Goal: Task Accomplishment & Management: Complete application form

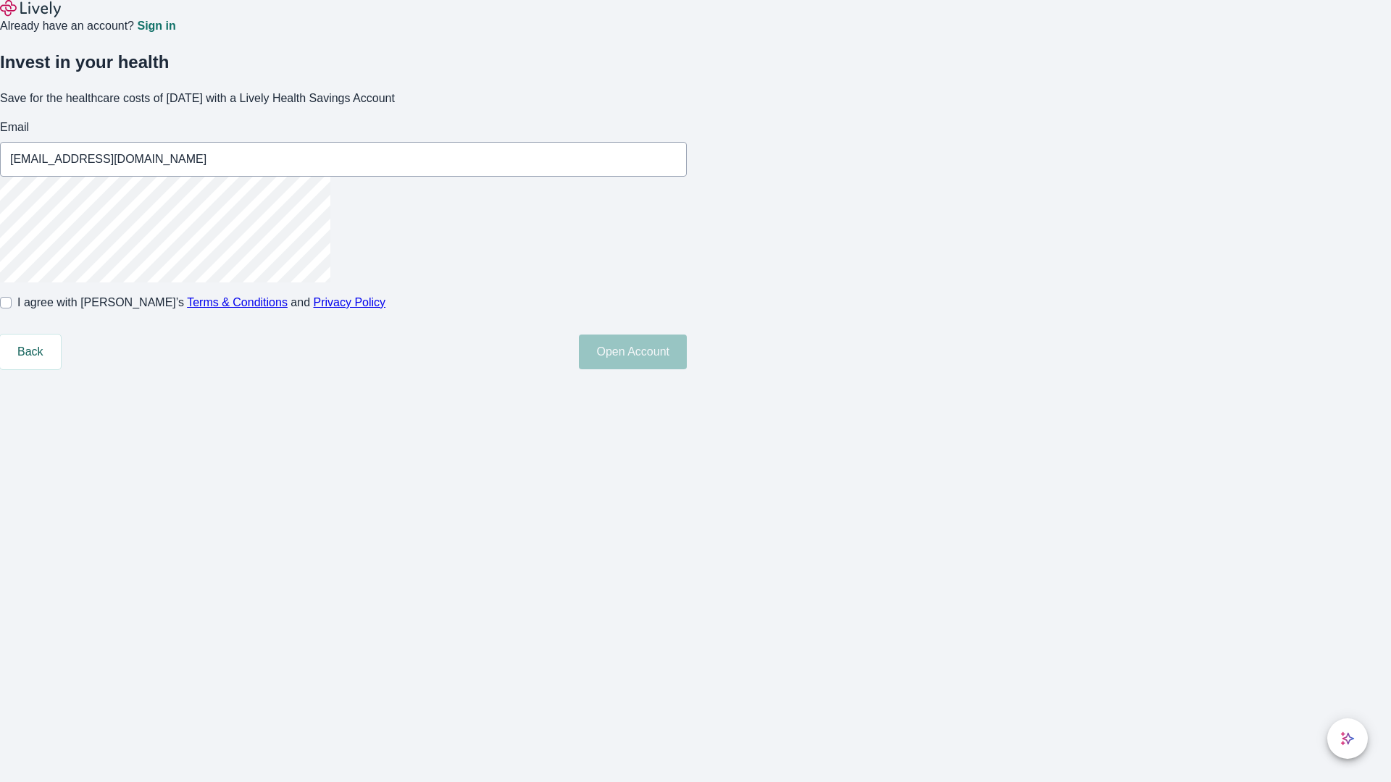
click at [12, 309] on input "I agree with Lively’s Terms & Conditions and Privacy Policy" at bounding box center [6, 303] width 12 height 12
checkbox input "true"
click at [687, 369] on button "Open Account" at bounding box center [633, 352] width 108 height 35
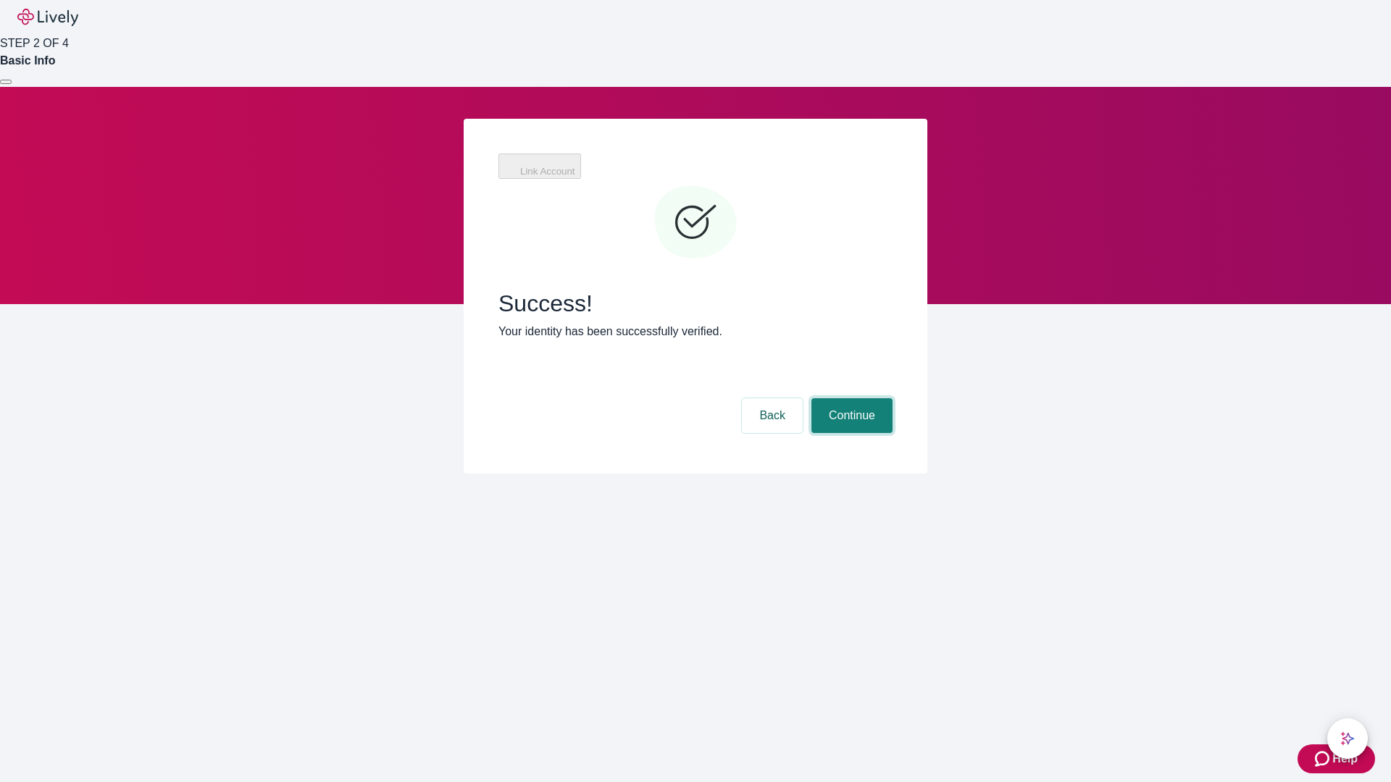
click at [850, 398] on button "Continue" at bounding box center [851, 415] width 81 height 35
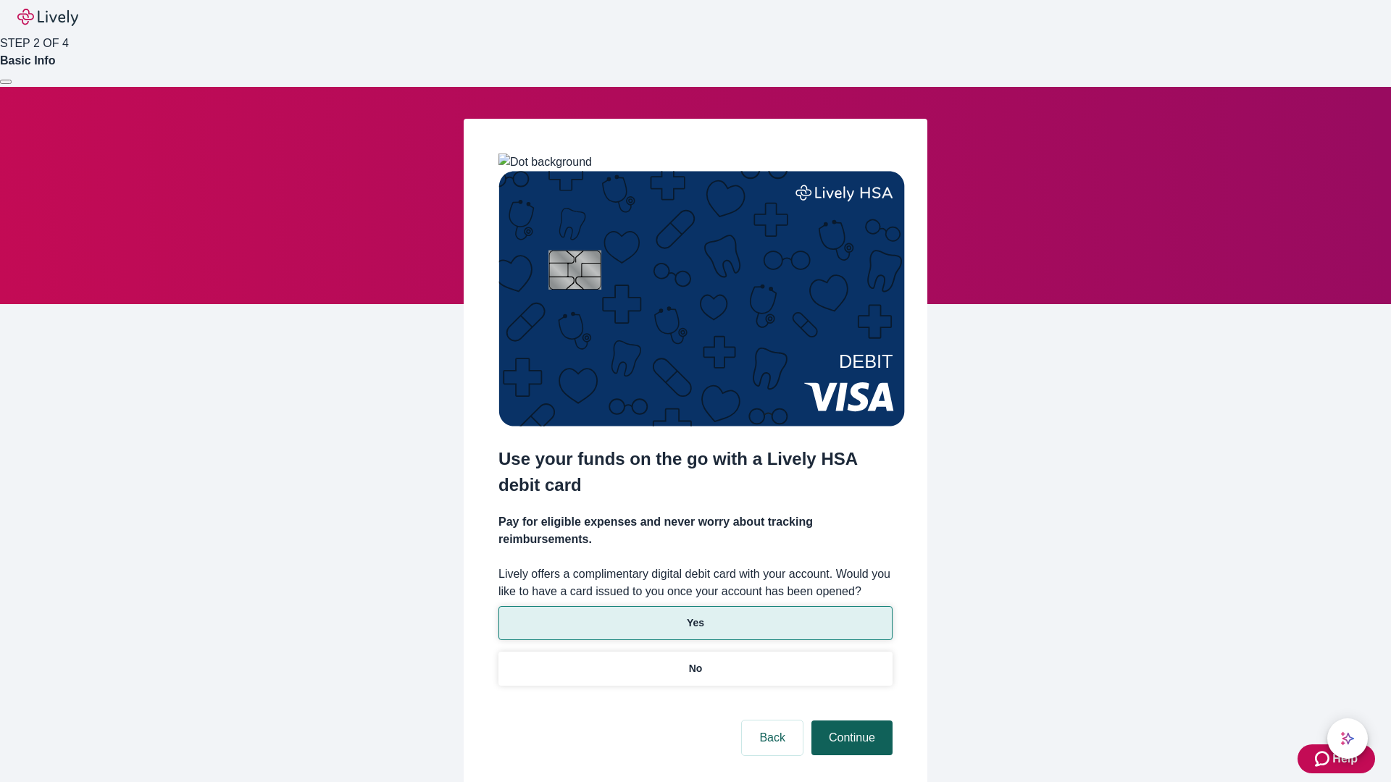
click at [695, 661] on p "No" at bounding box center [696, 668] width 14 height 15
click at [850, 721] on button "Continue" at bounding box center [851, 738] width 81 height 35
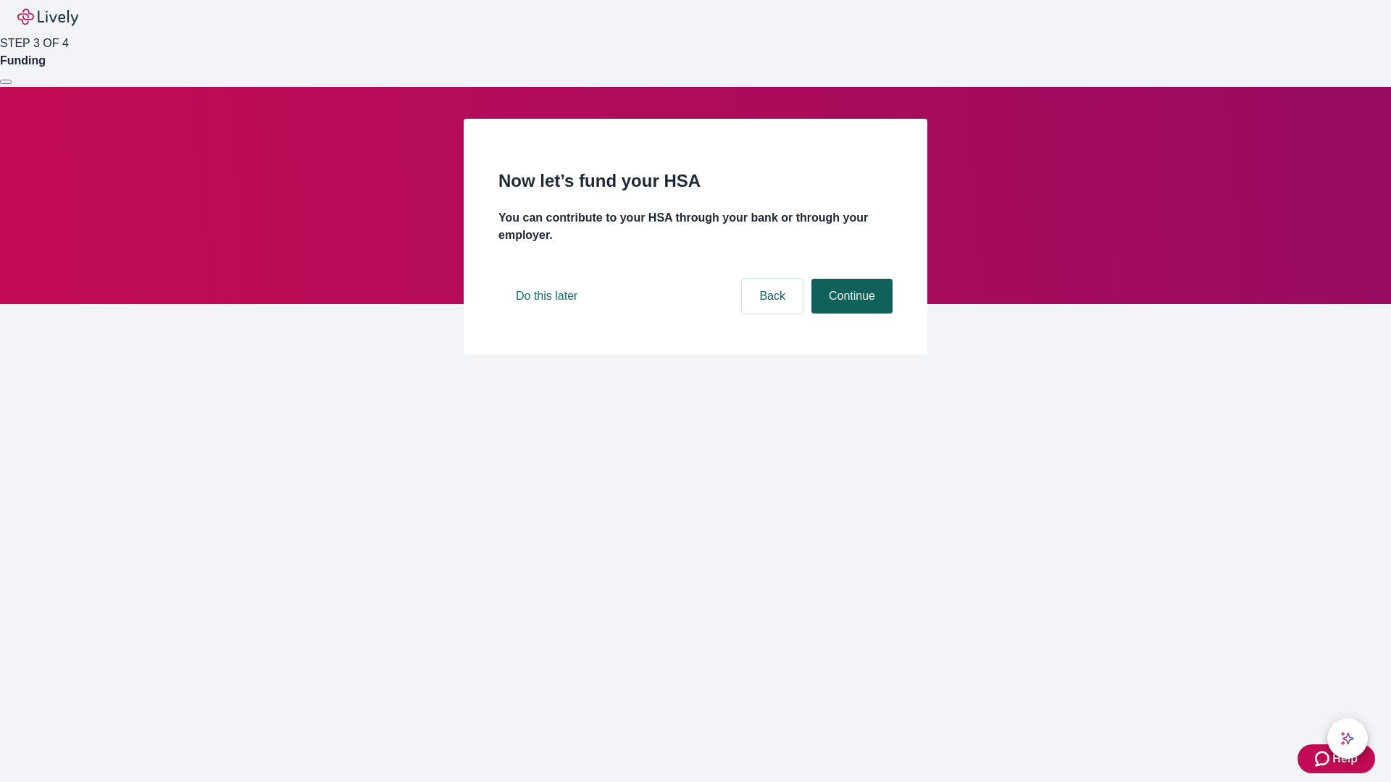
click at [850, 314] on button "Continue" at bounding box center [851, 296] width 81 height 35
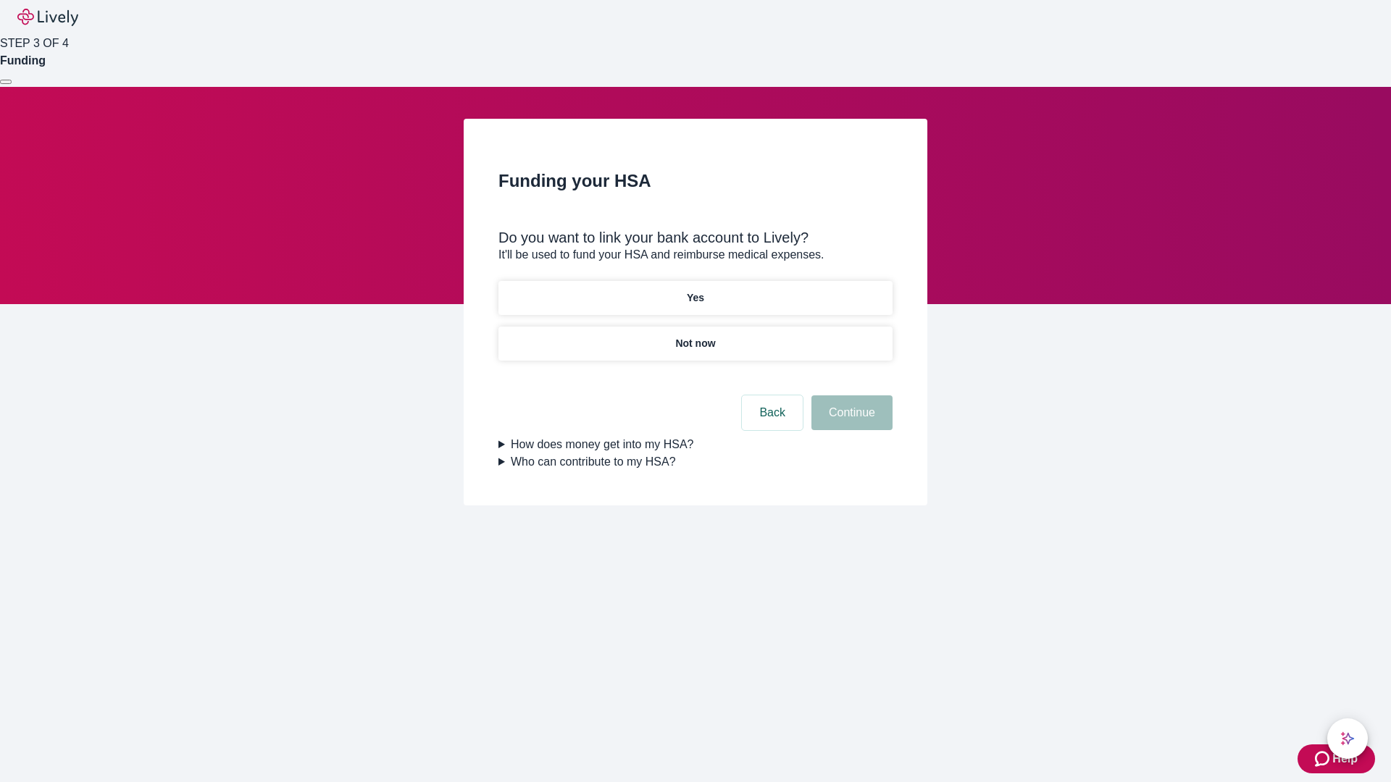
click at [695, 290] on p "Yes" at bounding box center [695, 297] width 17 height 15
click at [850, 395] on button "Continue" at bounding box center [851, 412] width 81 height 35
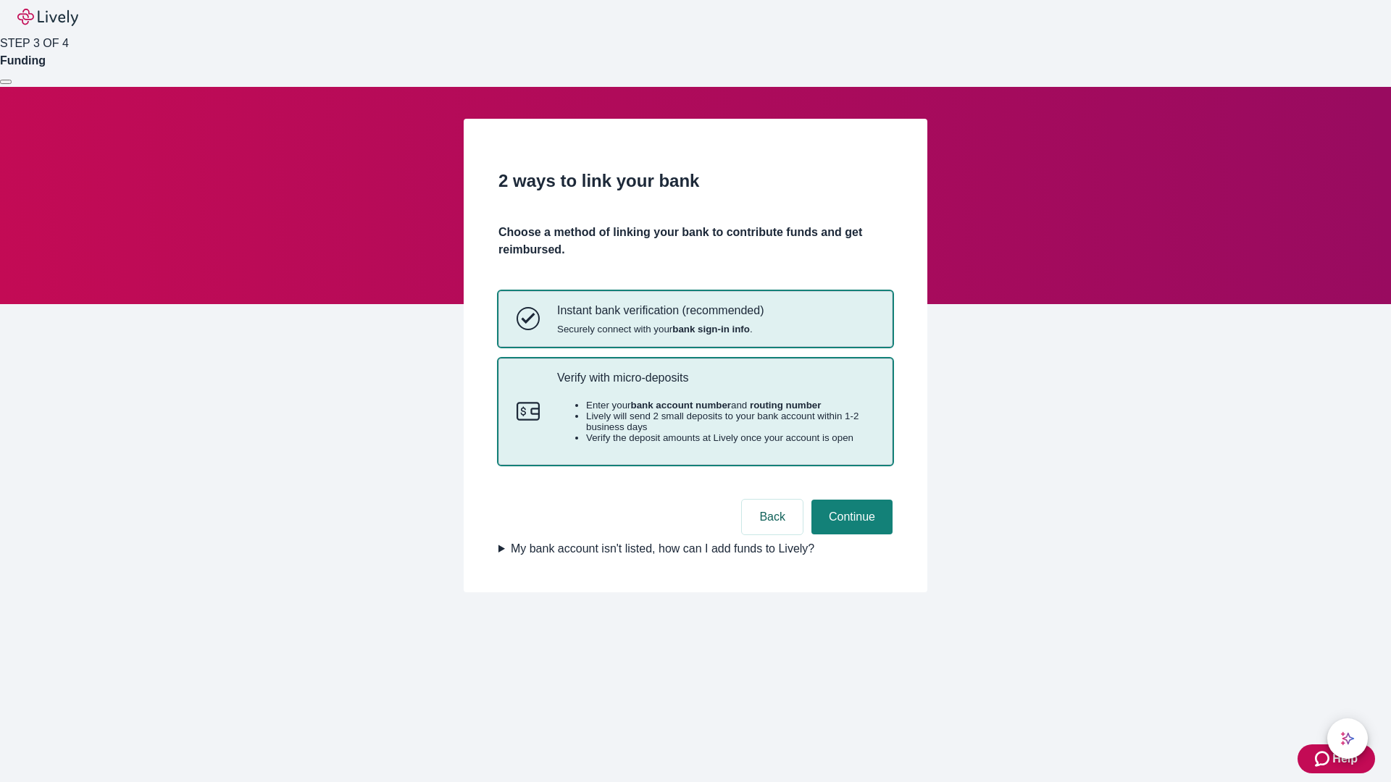
click at [715, 385] on p "Verify with micro-deposits" at bounding box center [715, 378] width 317 height 14
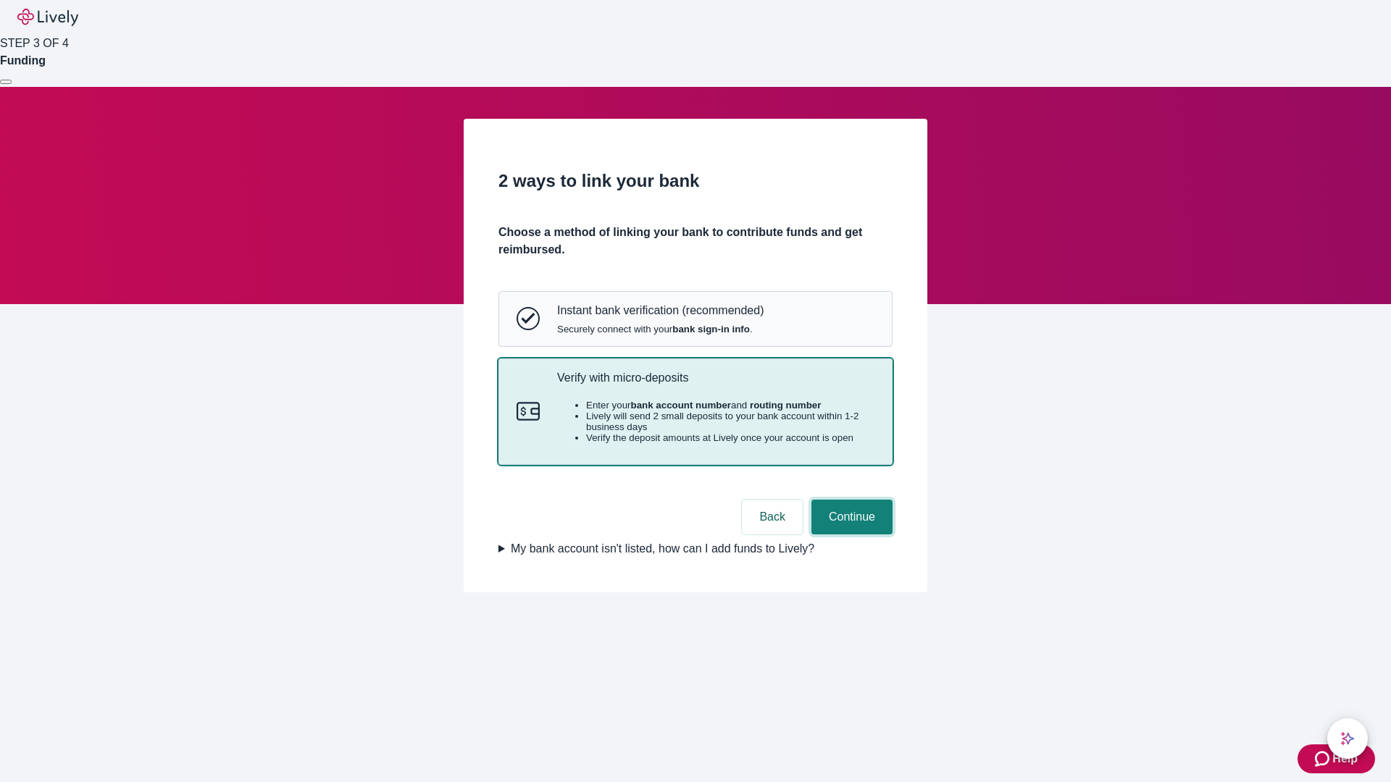
click at [850, 535] on button "Continue" at bounding box center [851, 517] width 81 height 35
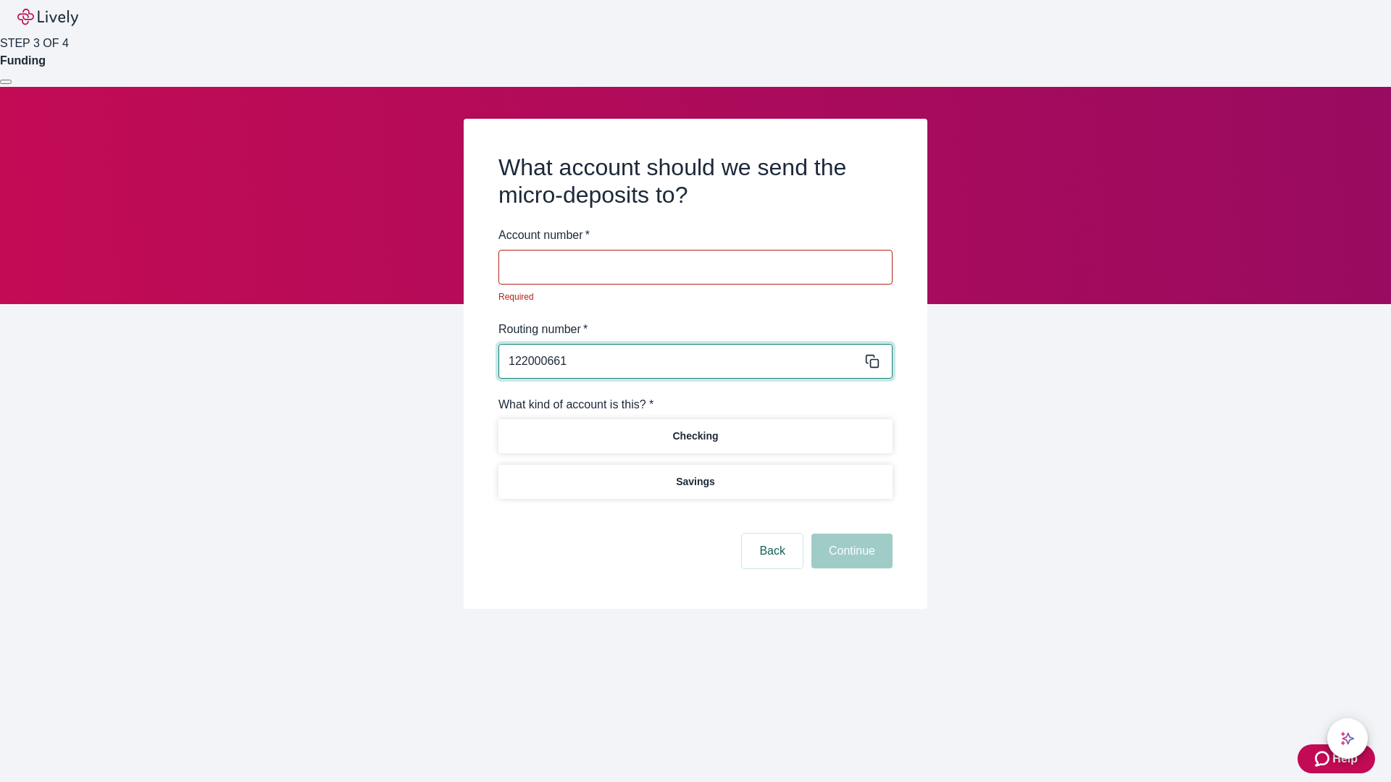
type input "122000661"
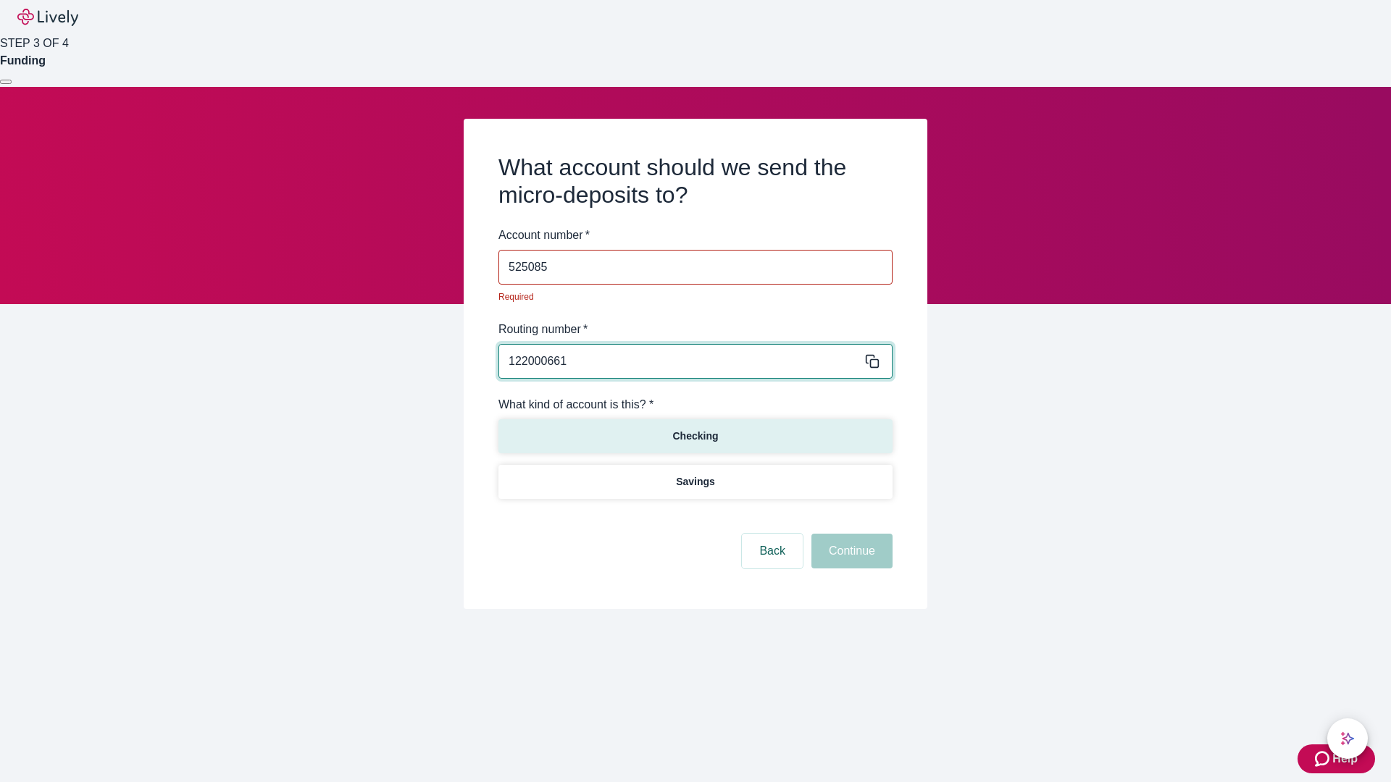
type input "525085"
click at [695, 429] on p "Checking" at bounding box center [695, 436] width 46 height 15
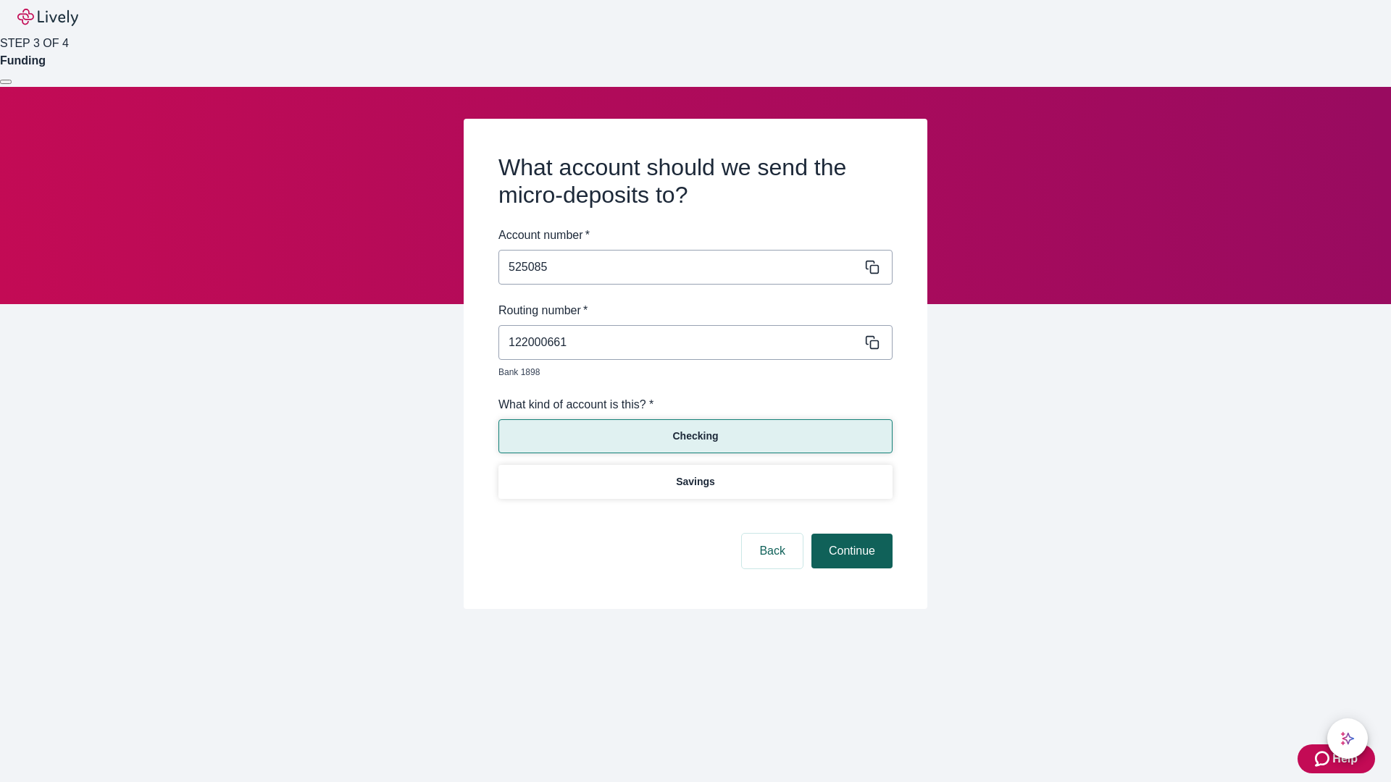
click at [850, 535] on button "Continue" at bounding box center [851, 551] width 81 height 35
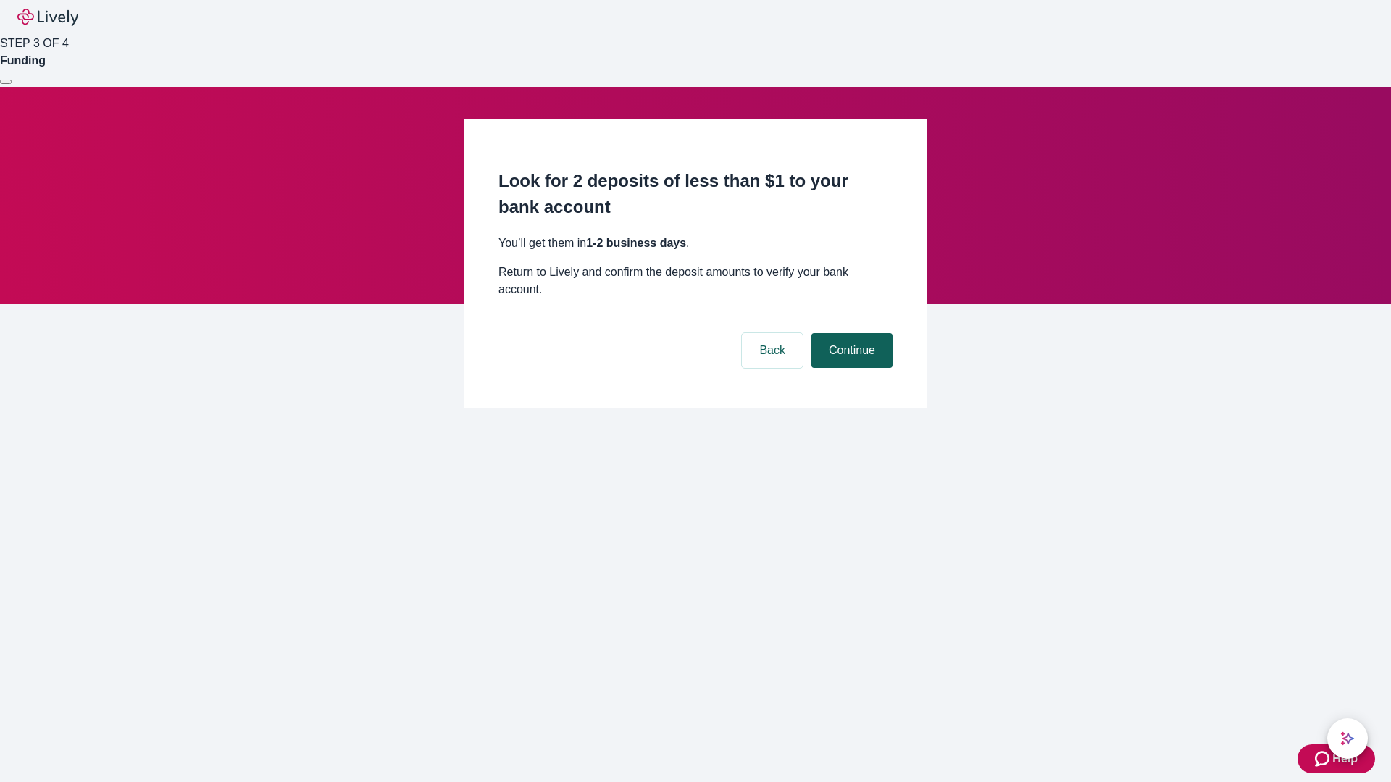
click at [850, 333] on button "Continue" at bounding box center [851, 350] width 81 height 35
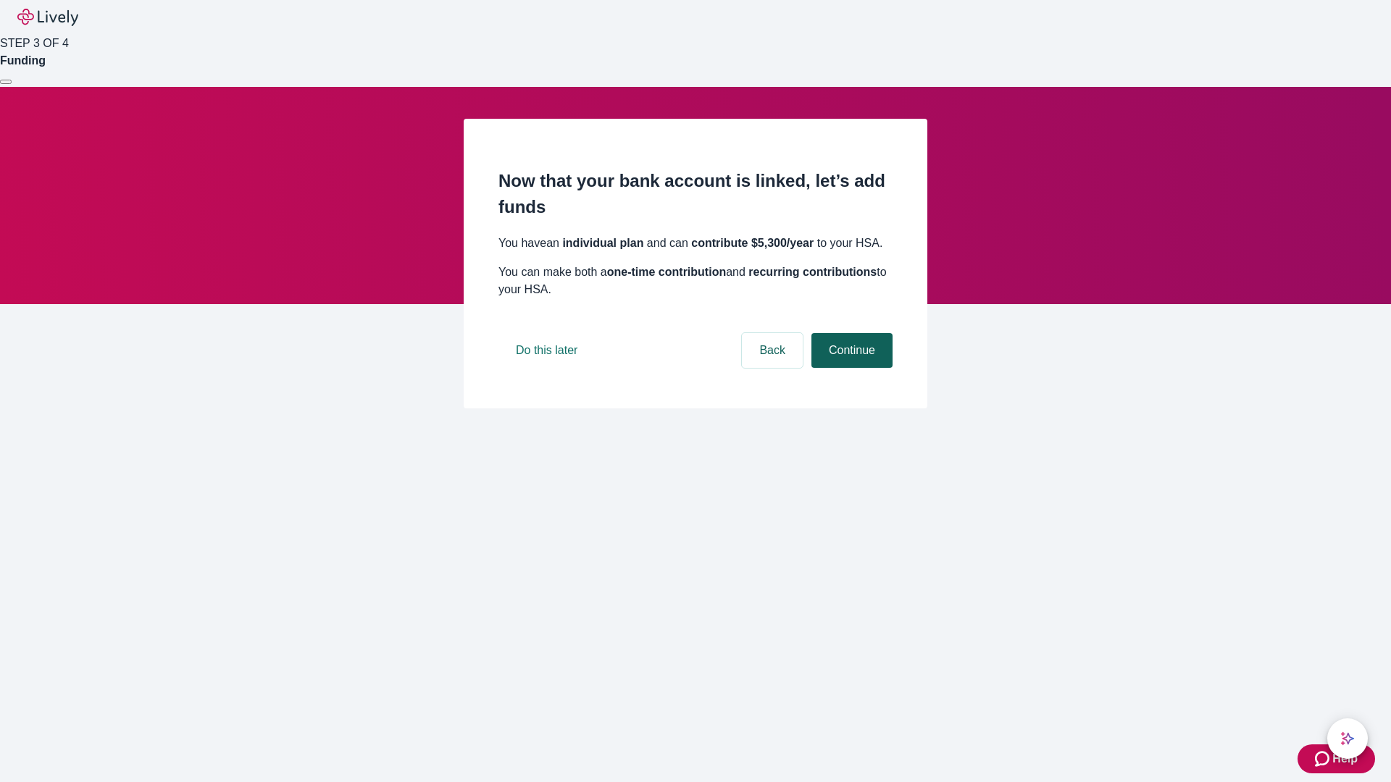
click at [850, 368] on button "Continue" at bounding box center [851, 350] width 81 height 35
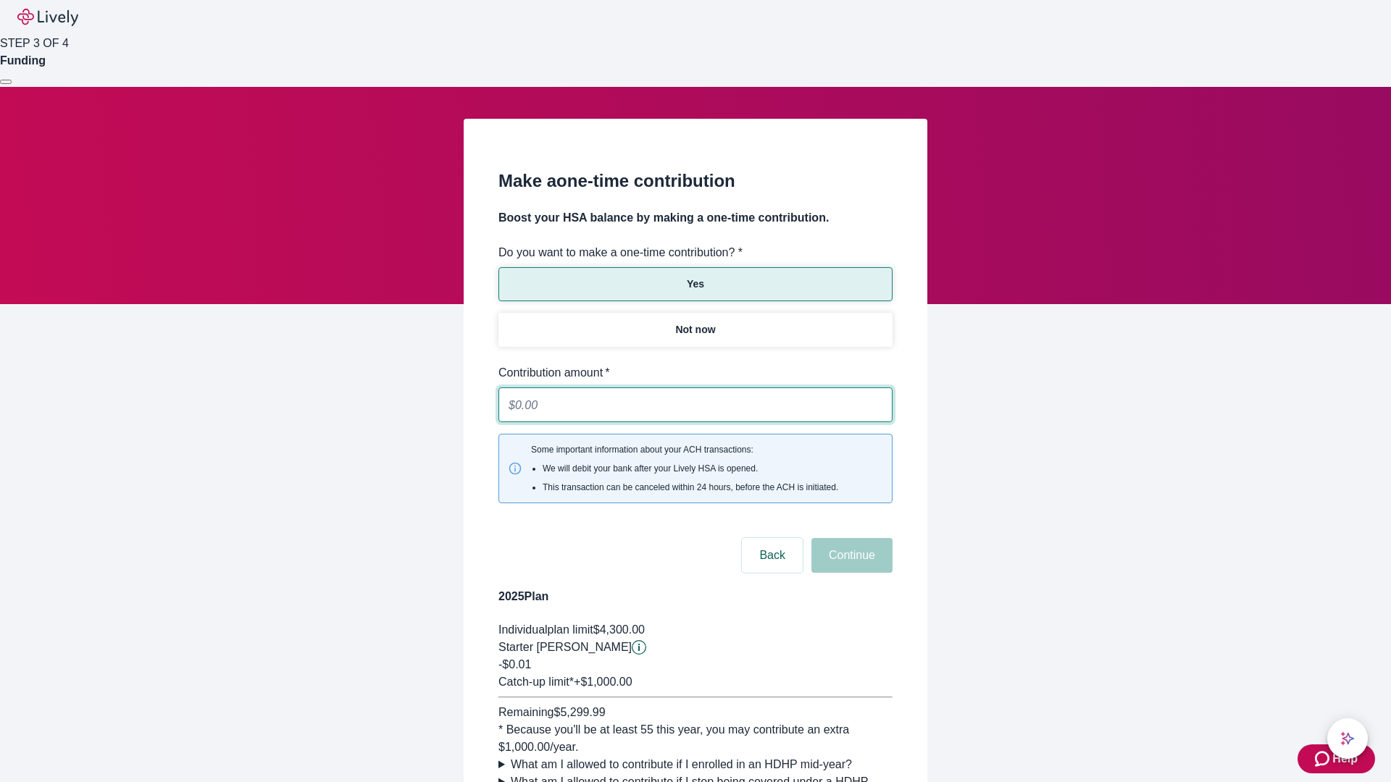
type input "0.01"
click at [850, 538] on button "Continue" at bounding box center [851, 555] width 81 height 35
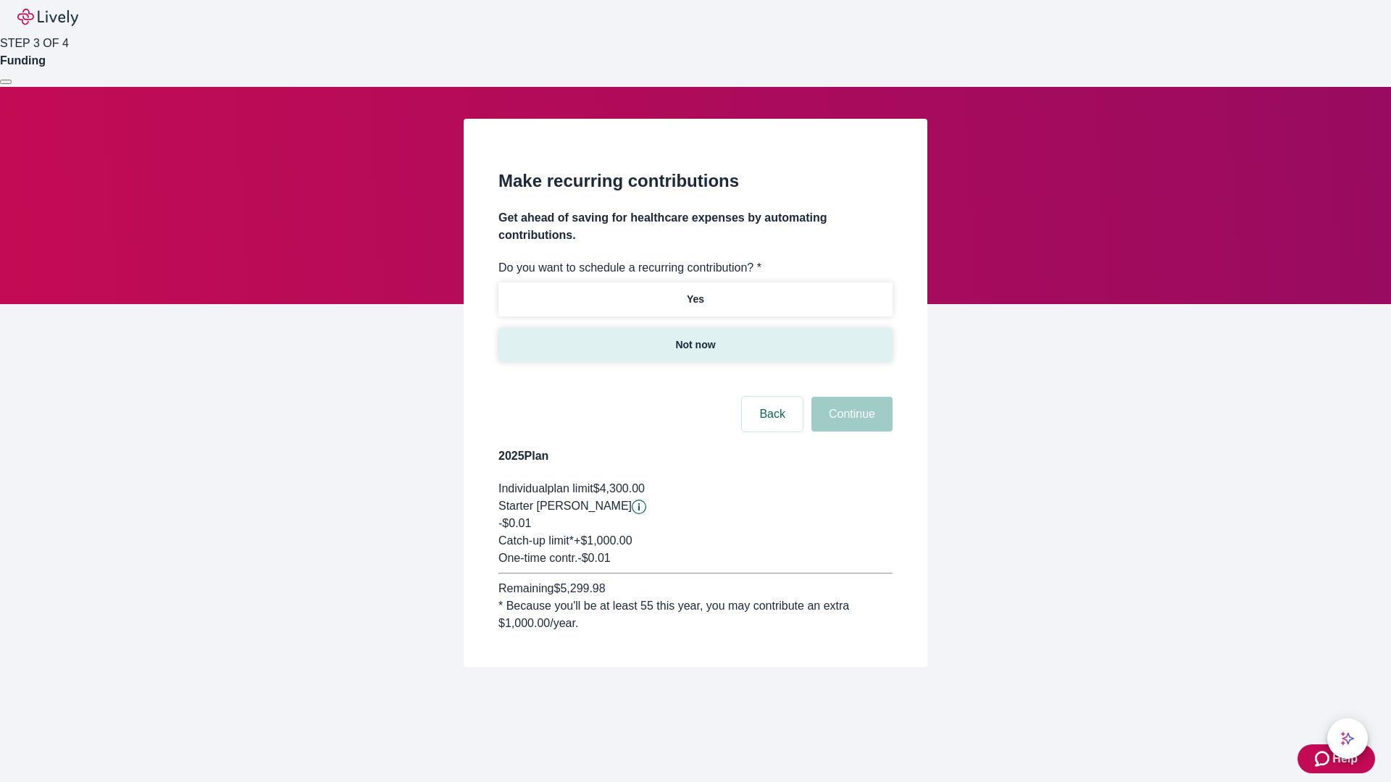
click at [695, 338] on p "Not now" at bounding box center [695, 345] width 40 height 15
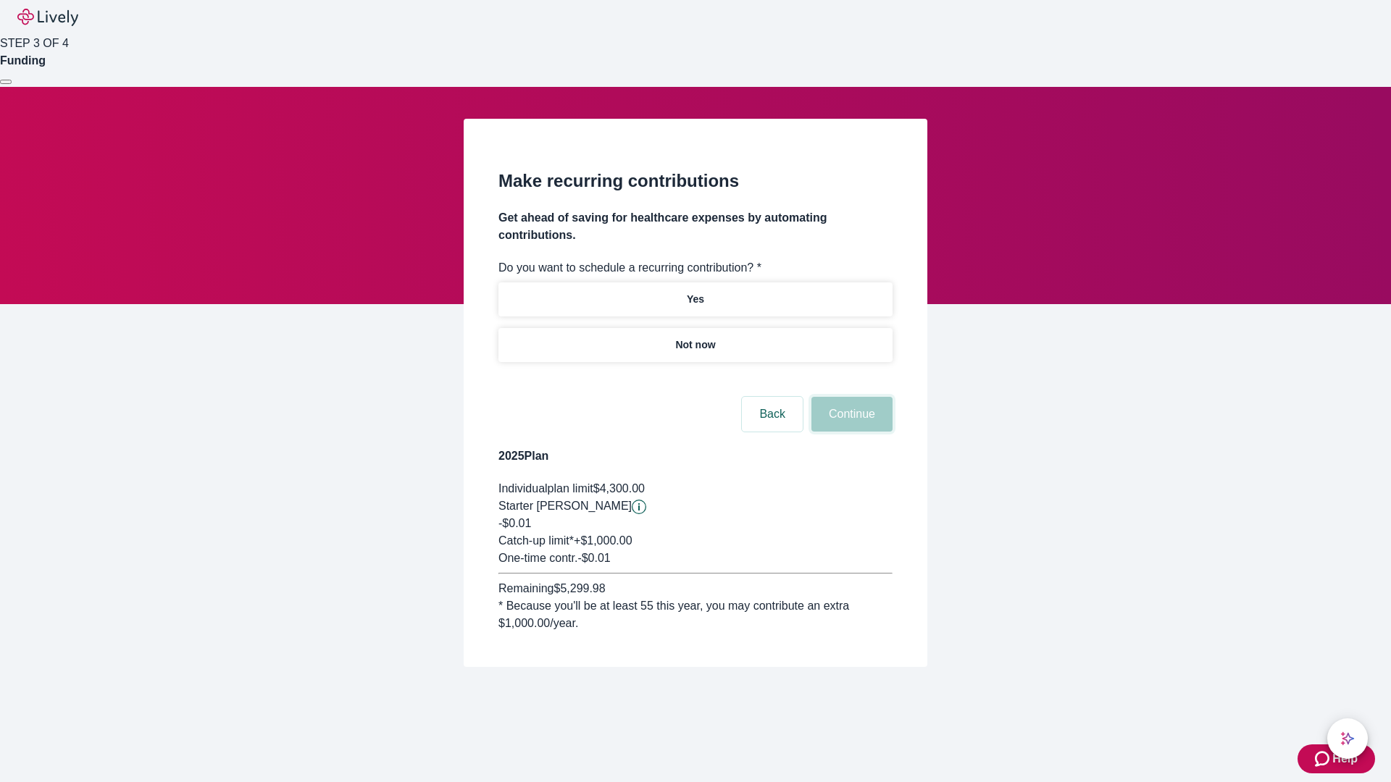
click at [850, 397] on button "Continue" at bounding box center [851, 414] width 81 height 35
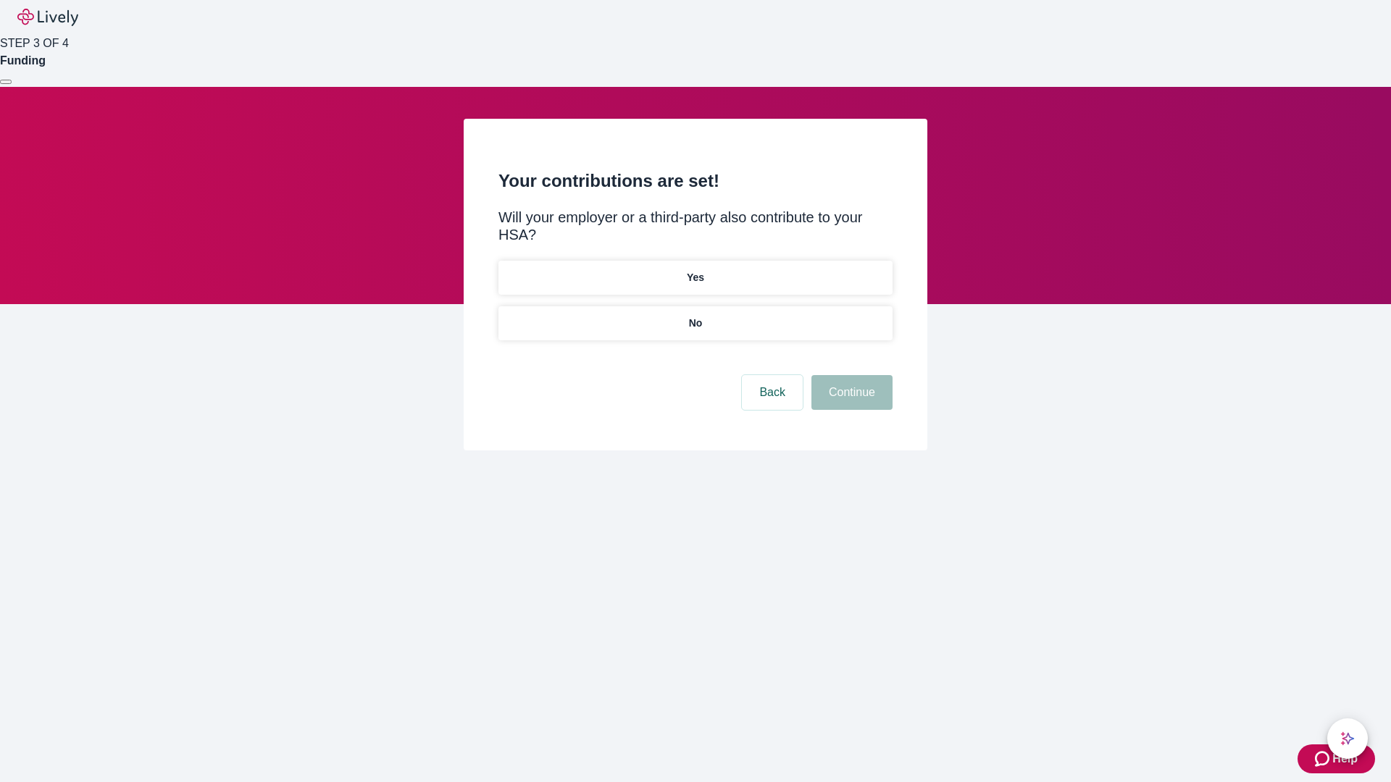
click at [695, 316] on p "No" at bounding box center [696, 323] width 14 height 15
click at [850, 375] on button "Continue" at bounding box center [851, 392] width 81 height 35
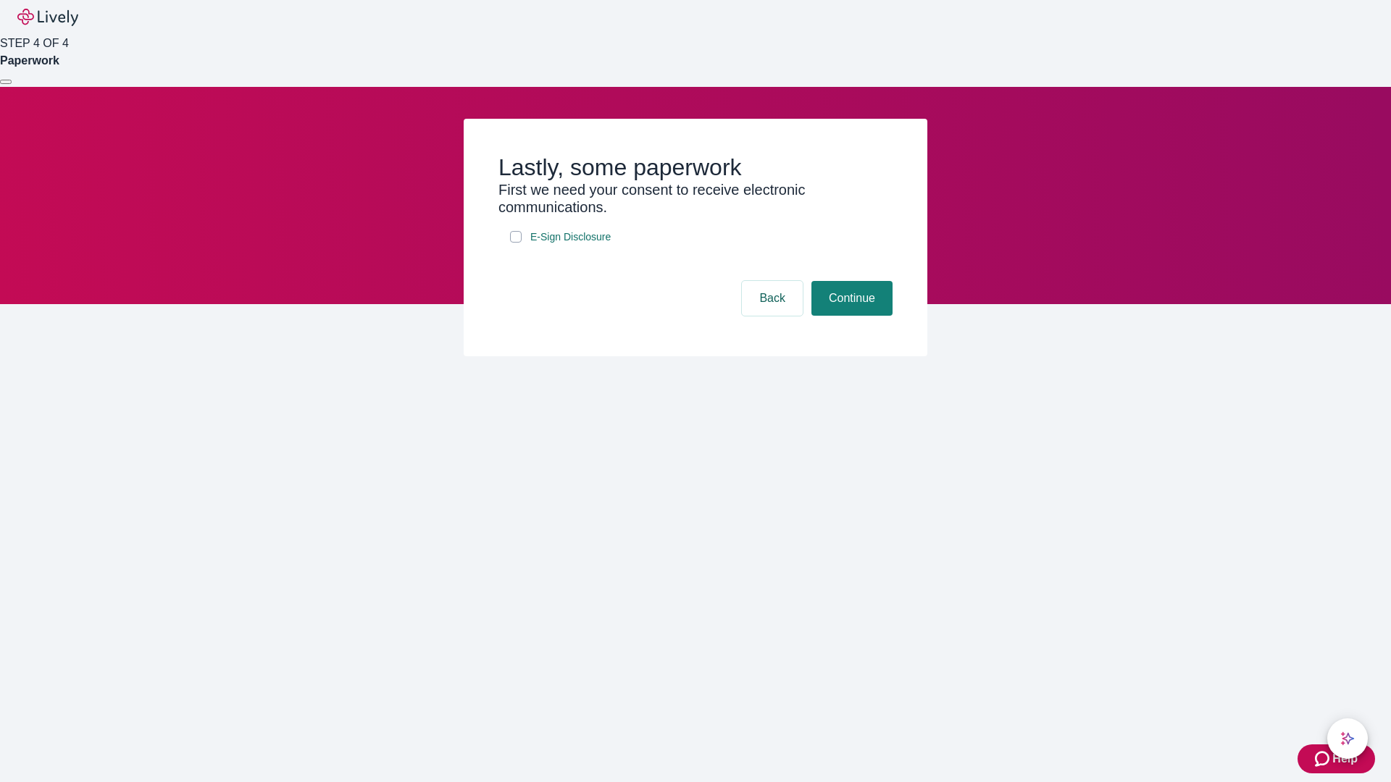
click at [516, 243] on input "E-Sign Disclosure" at bounding box center [516, 237] width 12 height 12
checkbox input "true"
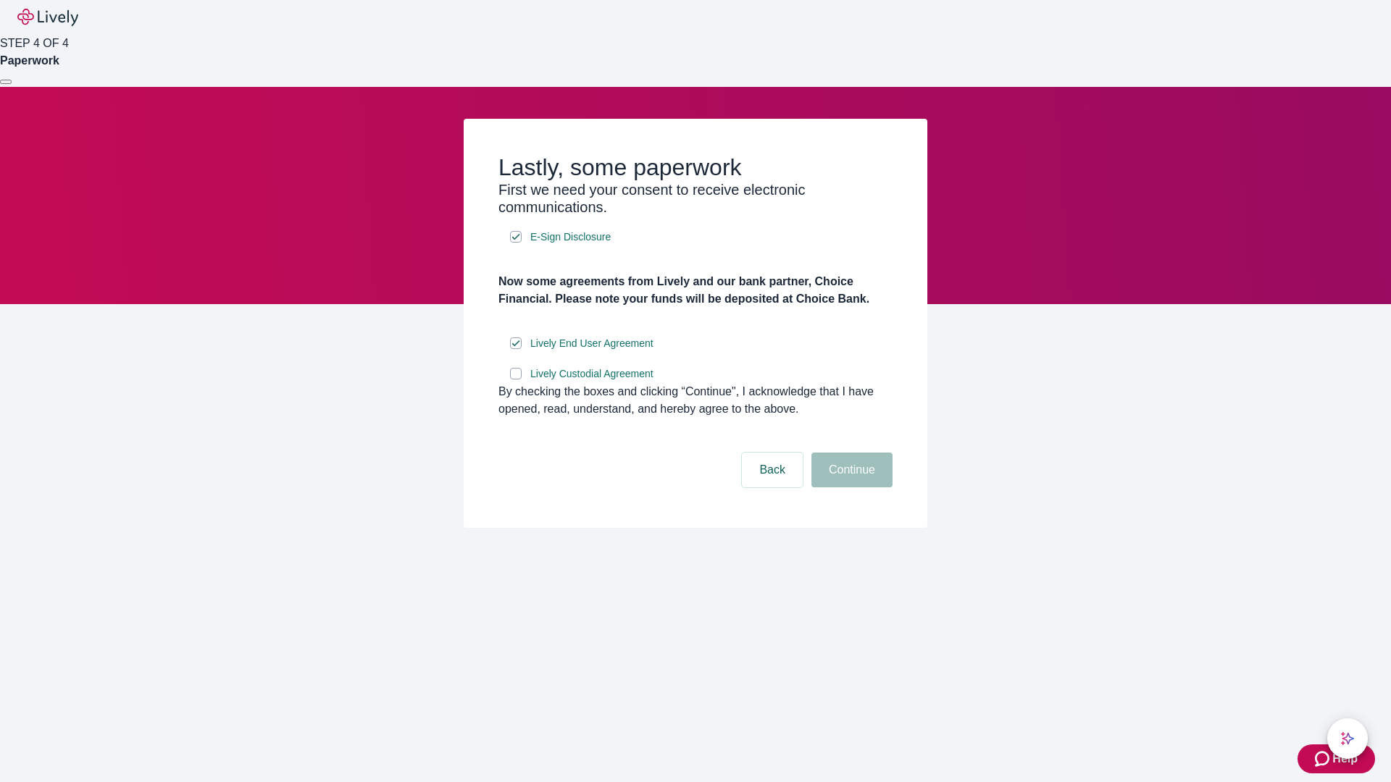
click at [516, 380] on input "Lively Custodial Agreement" at bounding box center [516, 374] width 12 height 12
checkbox input "true"
click at [850, 487] on button "Continue" at bounding box center [851, 470] width 81 height 35
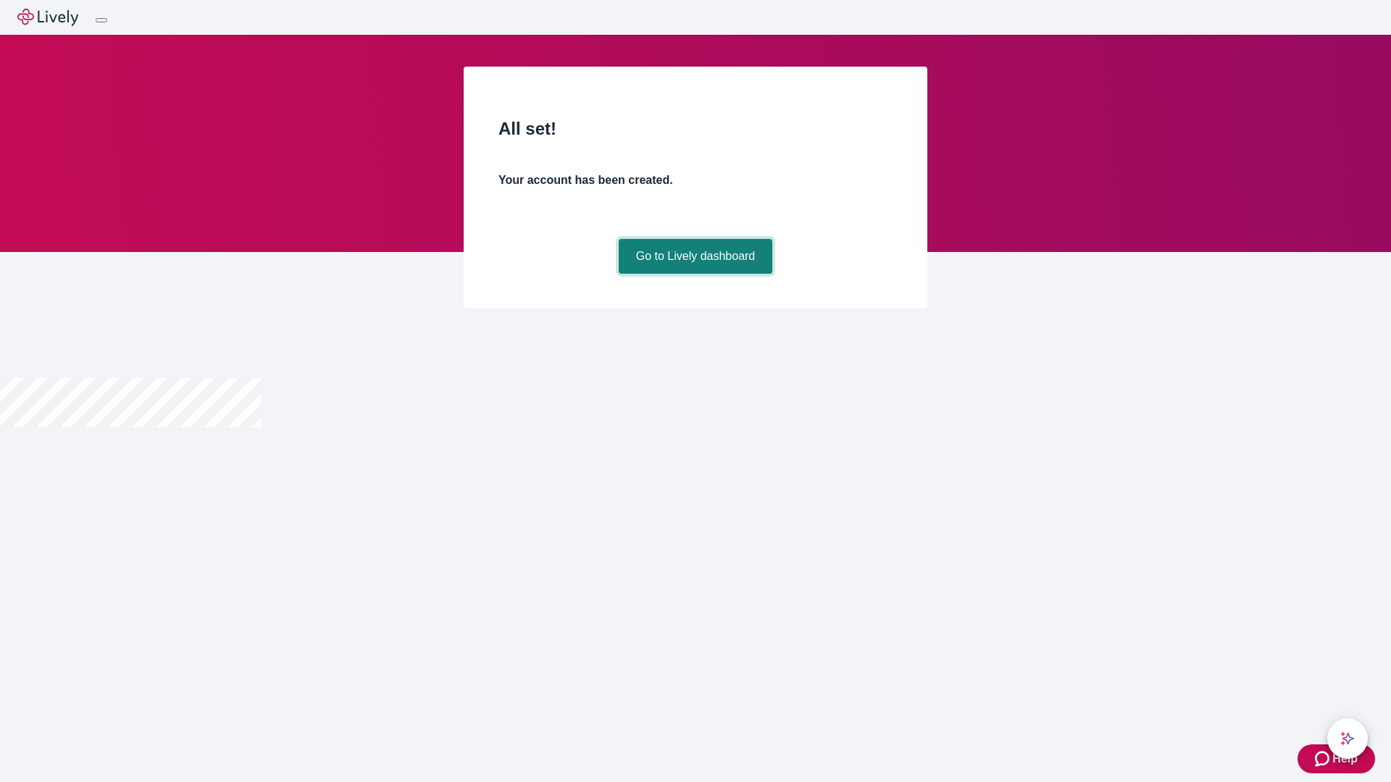
click at [695, 274] on link "Go to Lively dashboard" at bounding box center [696, 256] width 154 height 35
